Goal: Find specific page/section: Find specific page/section

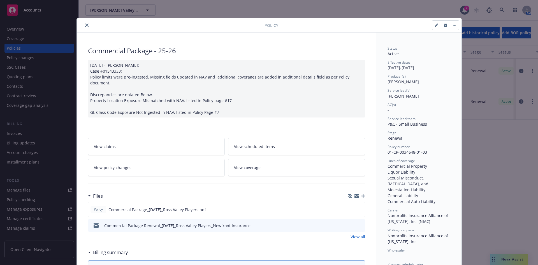
scroll to position [17, 0]
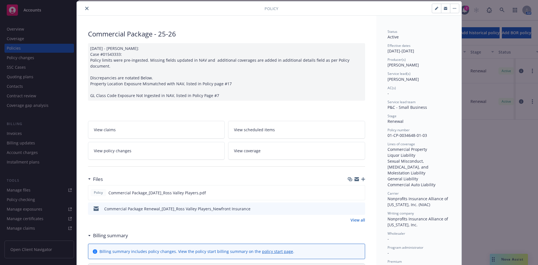
click at [84, 6] on button "close" at bounding box center [87, 8] width 7 height 7
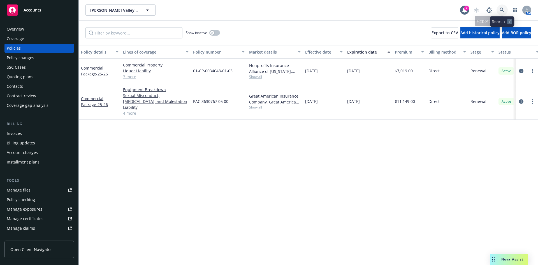
click at [500, 10] on icon at bounding box center [502, 10] width 5 height 5
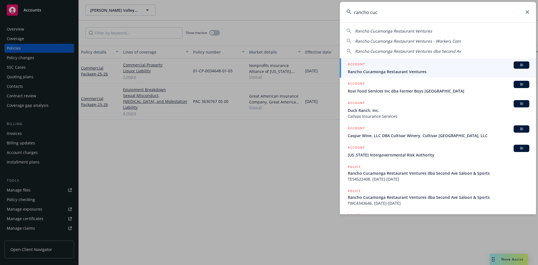
type input "rancho cuc"
click at [357, 63] on h5 "ACCOUNT" at bounding box center [356, 64] width 17 height 7
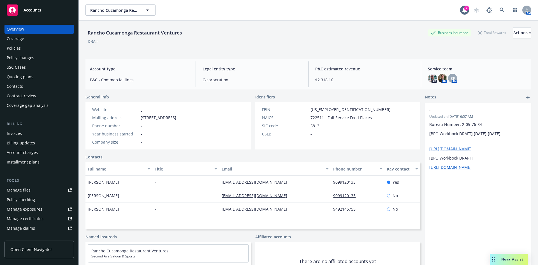
click at [14, 46] on div "Policies" at bounding box center [14, 48] width 14 height 9
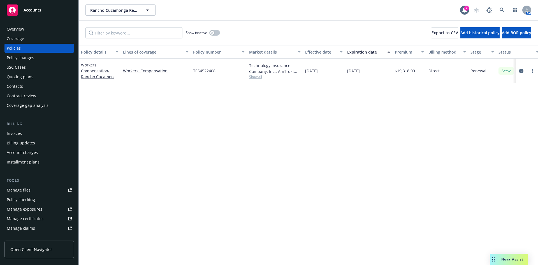
click at [258, 76] on span "Show all" at bounding box center [275, 76] width 52 height 5
click at [323, 104] on div "Policy details Lines of coverage Policy number Market details Effective date Ex…" at bounding box center [308, 155] width 459 height 220
